Goal: Task Accomplishment & Management: Manage account settings

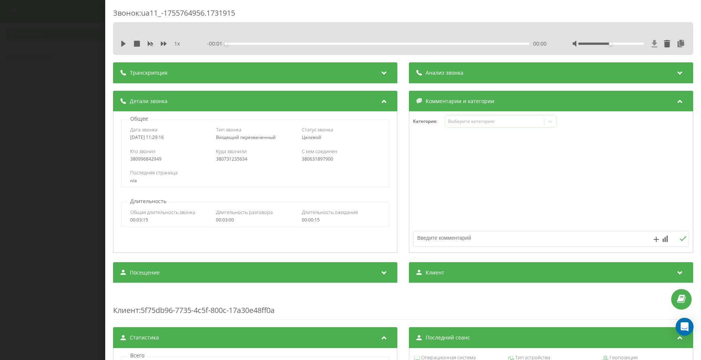
click at [652, 42] on icon at bounding box center [655, 43] width 6 height 7
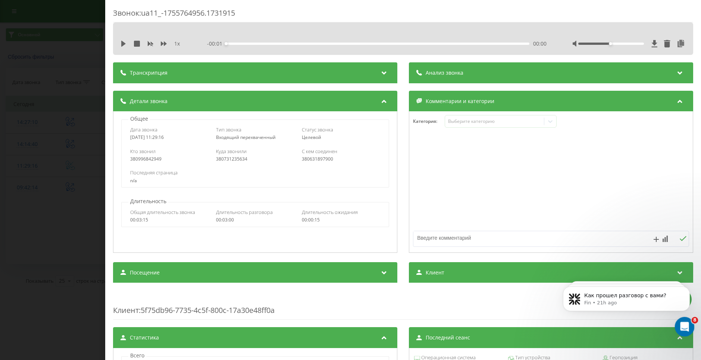
click at [690, 325] on div "Open Intercom Messenger" at bounding box center [683, 325] width 25 height 25
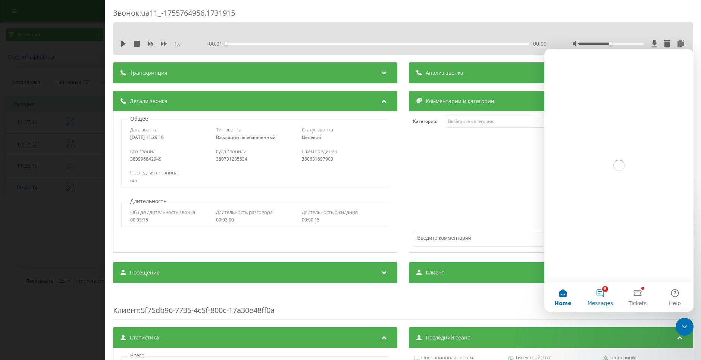
click at [601, 292] on button "8 Messages" at bounding box center [599, 297] width 37 height 30
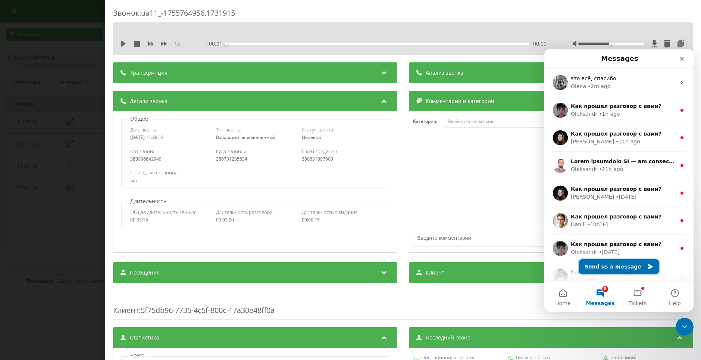
click at [615, 269] on button "Send us a message" at bounding box center [619, 266] width 81 height 15
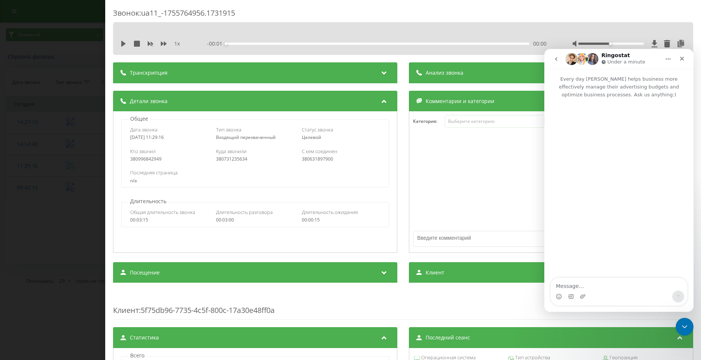
click at [589, 286] on textarea "Message…" at bounding box center [619, 284] width 137 height 13
type textarea "с"
type textarea "день добрый скиньте файл разговора, пожалуйста, не скачивается https://reports.…"
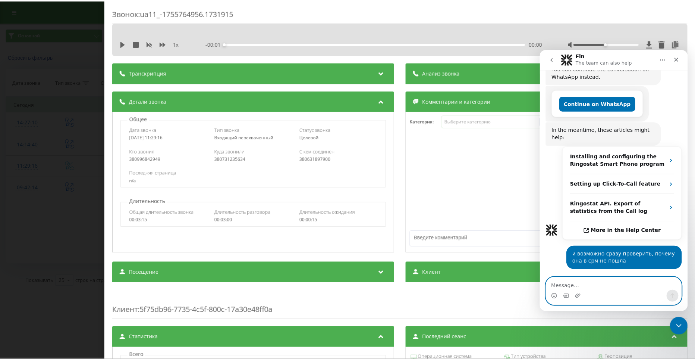
scroll to position [207, 0]
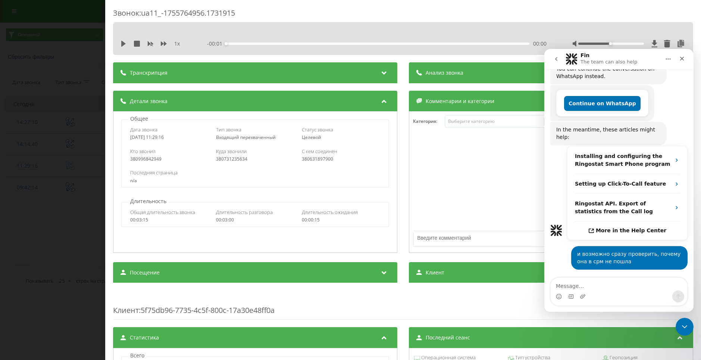
click at [84, 242] on div "Звонок : ua11_-1755764956.1731915 1 x - 00:01 00:00 00:00 Транскрипция Для анал…" at bounding box center [350, 180] width 701 height 360
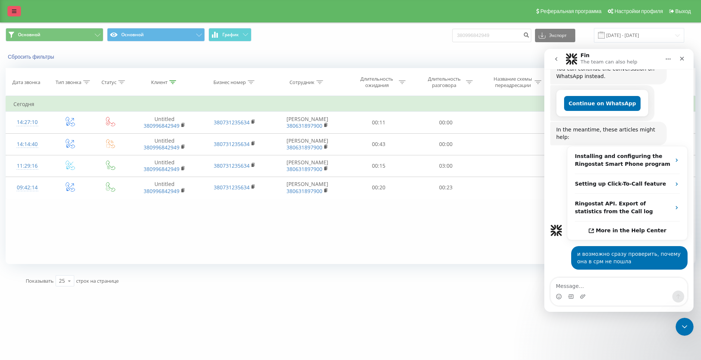
click at [15, 15] on link at bounding box center [13, 11] width 13 height 10
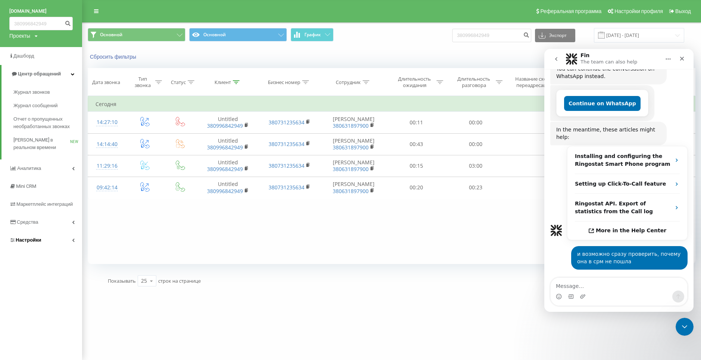
click at [44, 241] on link "Настройки" at bounding box center [41, 240] width 82 height 18
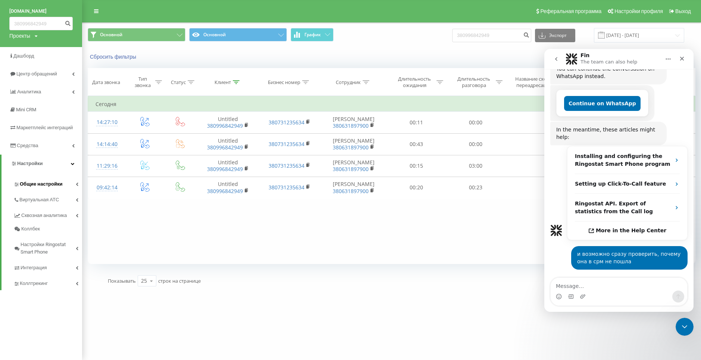
click at [53, 186] on span "Общие настройки" at bounding box center [41, 183] width 43 height 7
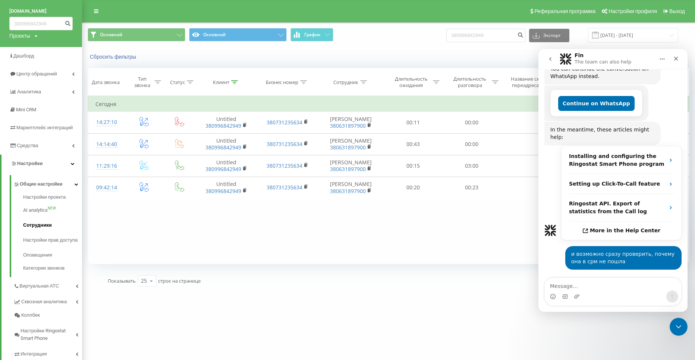
click at [50, 230] on link "Сотрудники" at bounding box center [52, 224] width 59 height 15
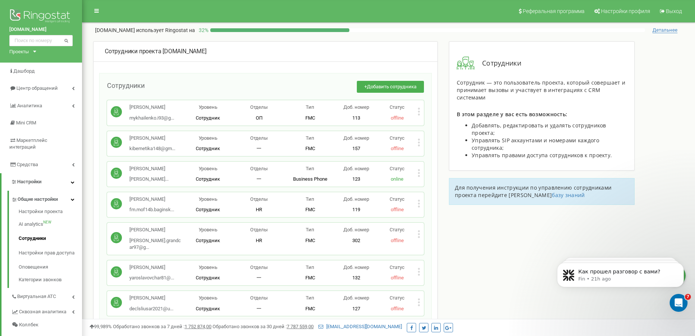
scroll to position [4926, 0]
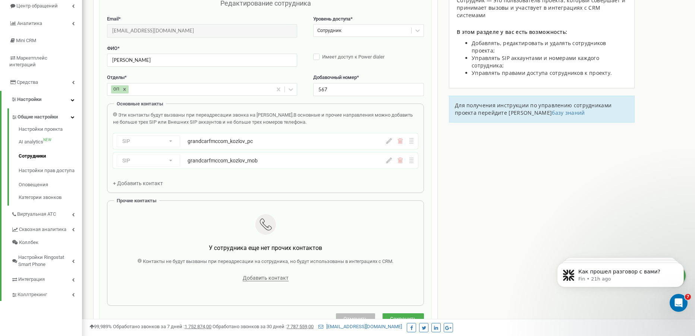
scroll to position [75, 0]
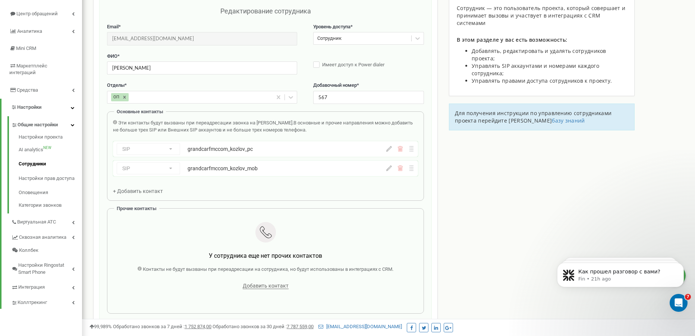
click at [387, 168] on icon at bounding box center [389, 169] width 6 height 6
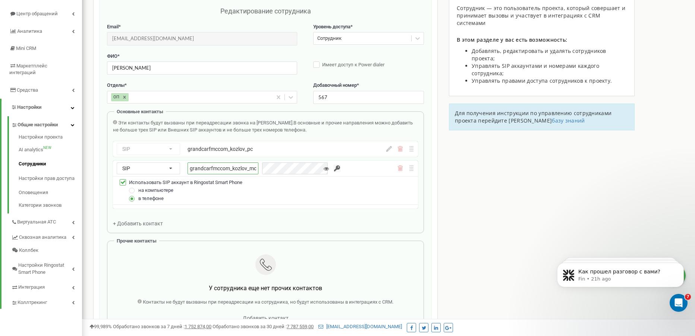
click at [247, 166] on input "grandcarfmccom_kozlov_mob" at bounding box center [223, 169] width 71 height 12
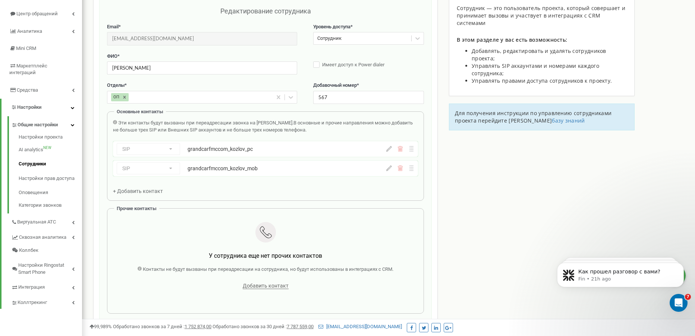
click at [389, 170] on icon at bounding box center [389, 169] width 6 height 6
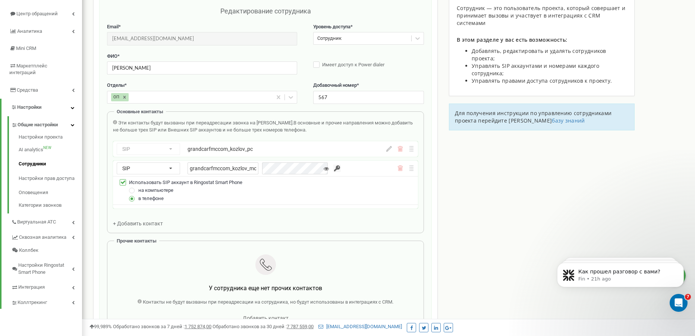
click at [333, 168] on input "button" at bounding box center [336, 168] width 7 height 7
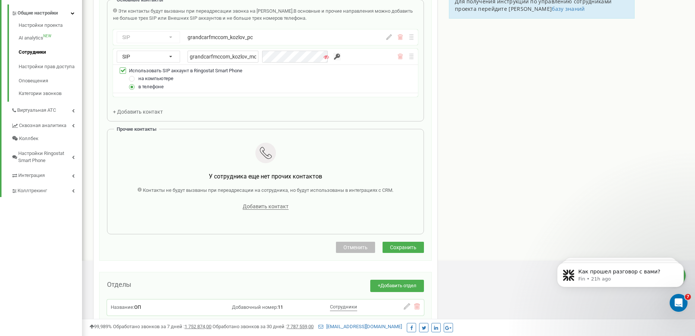
scroll to position [111, 0]
